Goal: Transaction & Acquisition: Purchase product/service

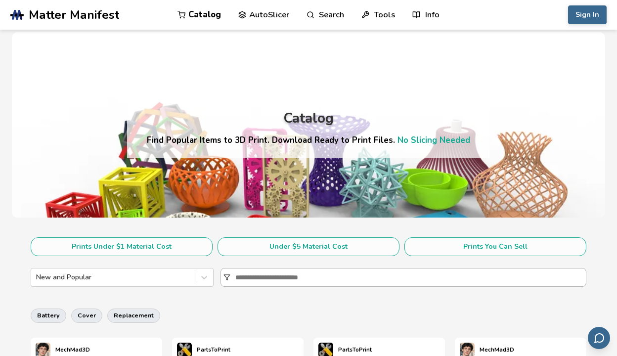
click at [266, 283] on input at bounding box center [410, 278] width 350 height 18
type input "***"
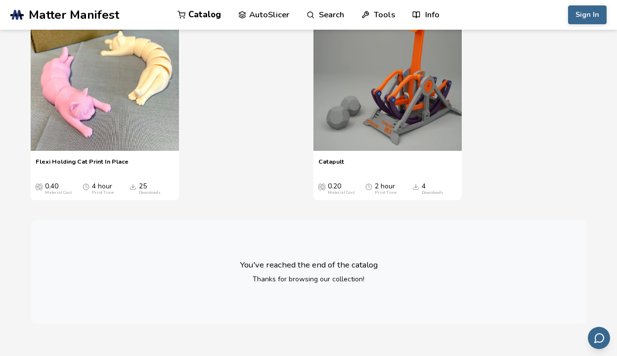
scroll to position [363, 0]
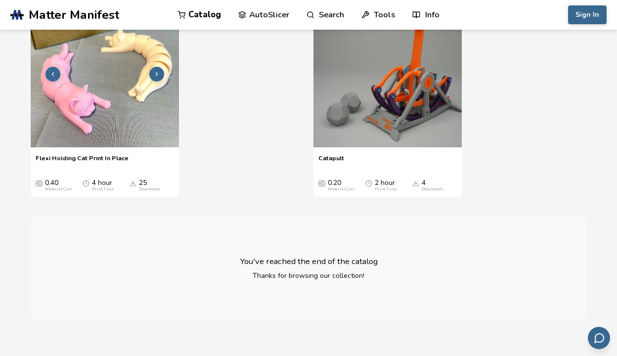
click at [116, 115] on img at bounding box center [105, 73] width 148 height 148
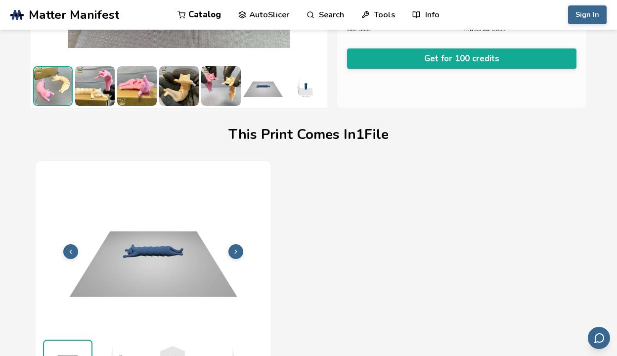
scroll to position [227, 0]
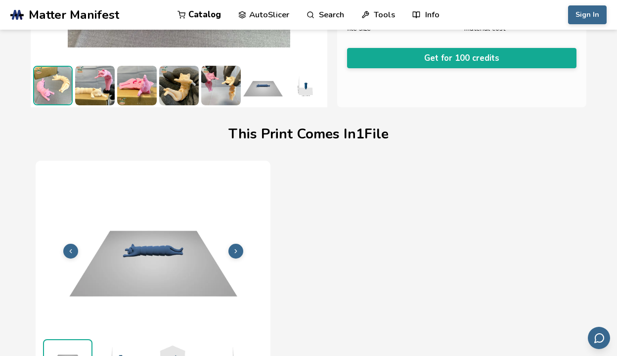
click at [239, 243] on img at bounding box center [153, 250] width 225 height 169
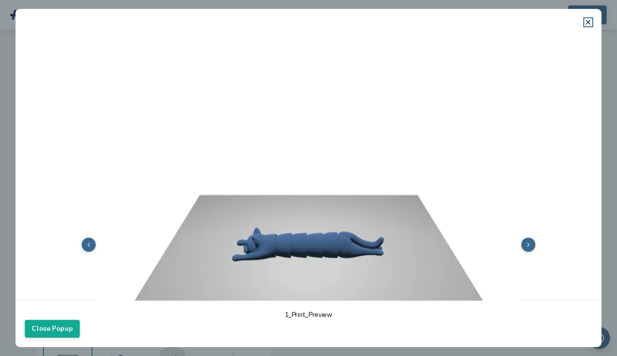
click at [524, 244] on button at bounding box center [529, 245] width 14 height 14
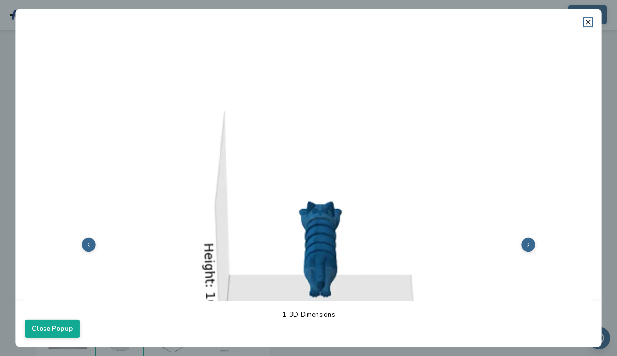
scroll to position [249, 0]
click at [524, 244] on button at bounding box center [529, 245] width 14 height 14
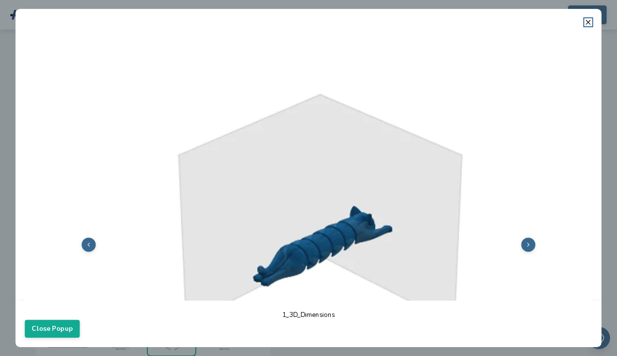
click at [524, 244] on button at bounding box center [529, 245] width 14 height 14
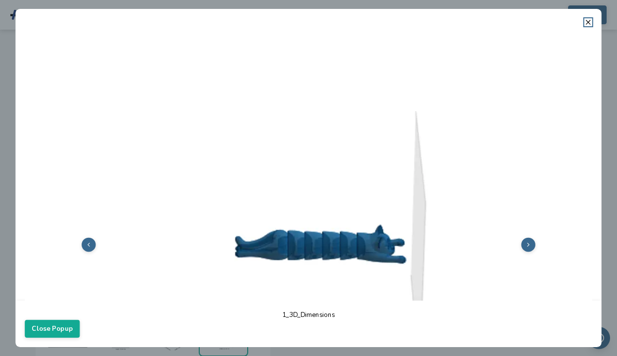
click at [524, 244] on button at bounding box center [529, 245] width 14 height 14
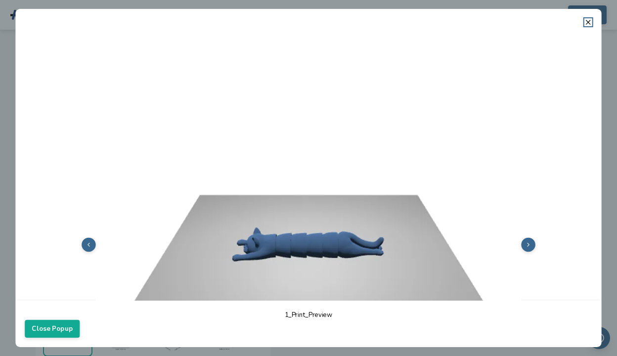
click at [524, 244] on button at bounding box center [529, 245] width 14 height 14
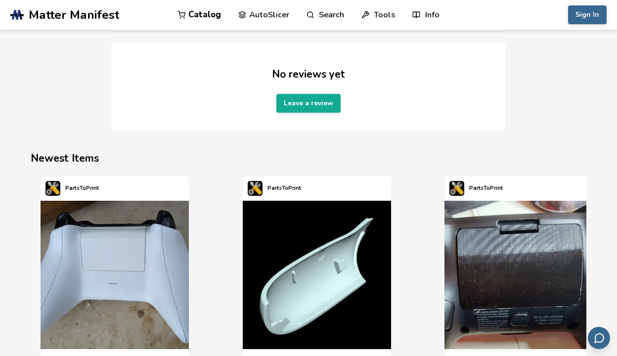
scroll to position [1281, 0]
